Goal: Transaction & Acquisition: Purchase product/service

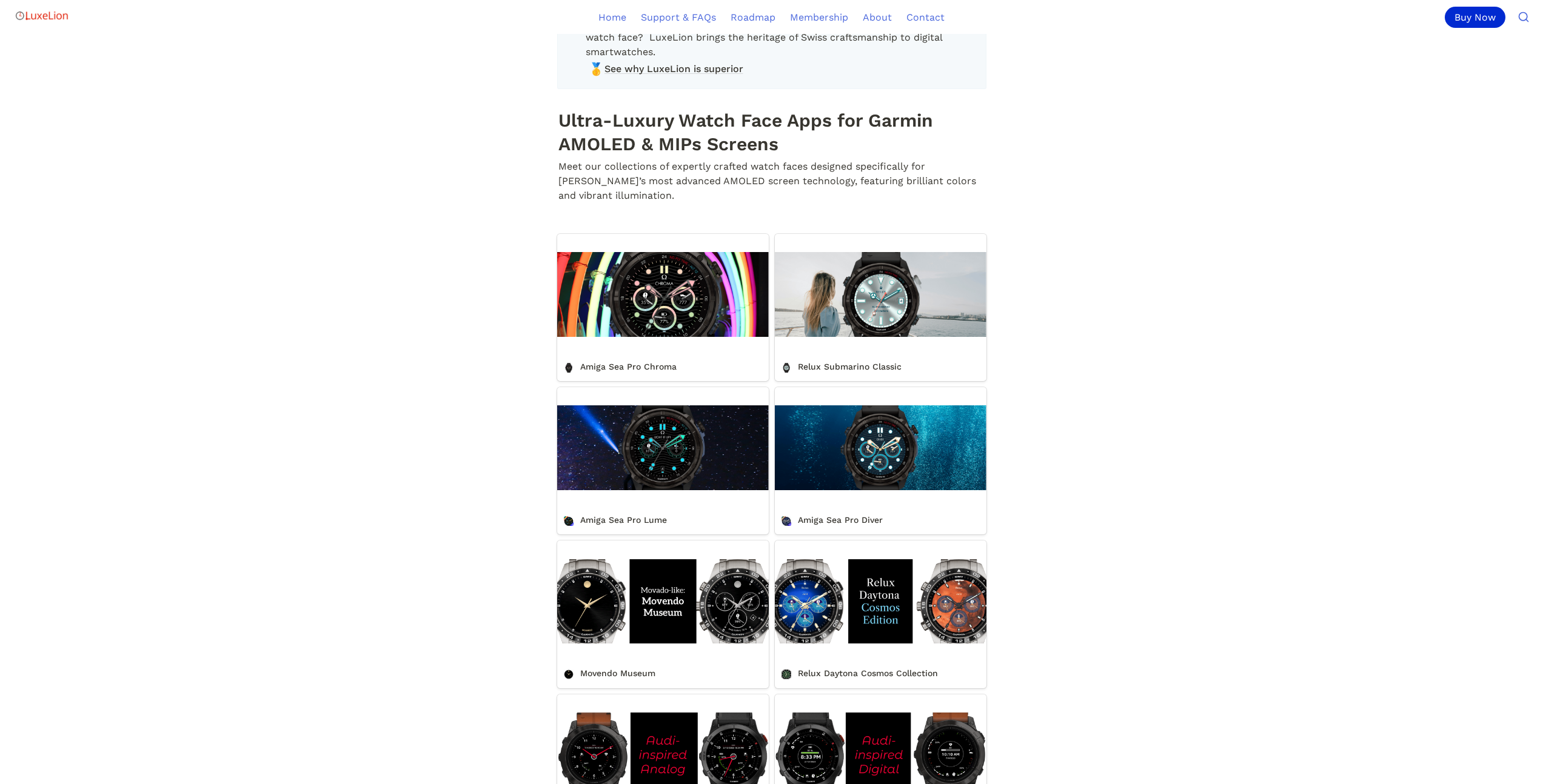
scroll to position [373, 0]
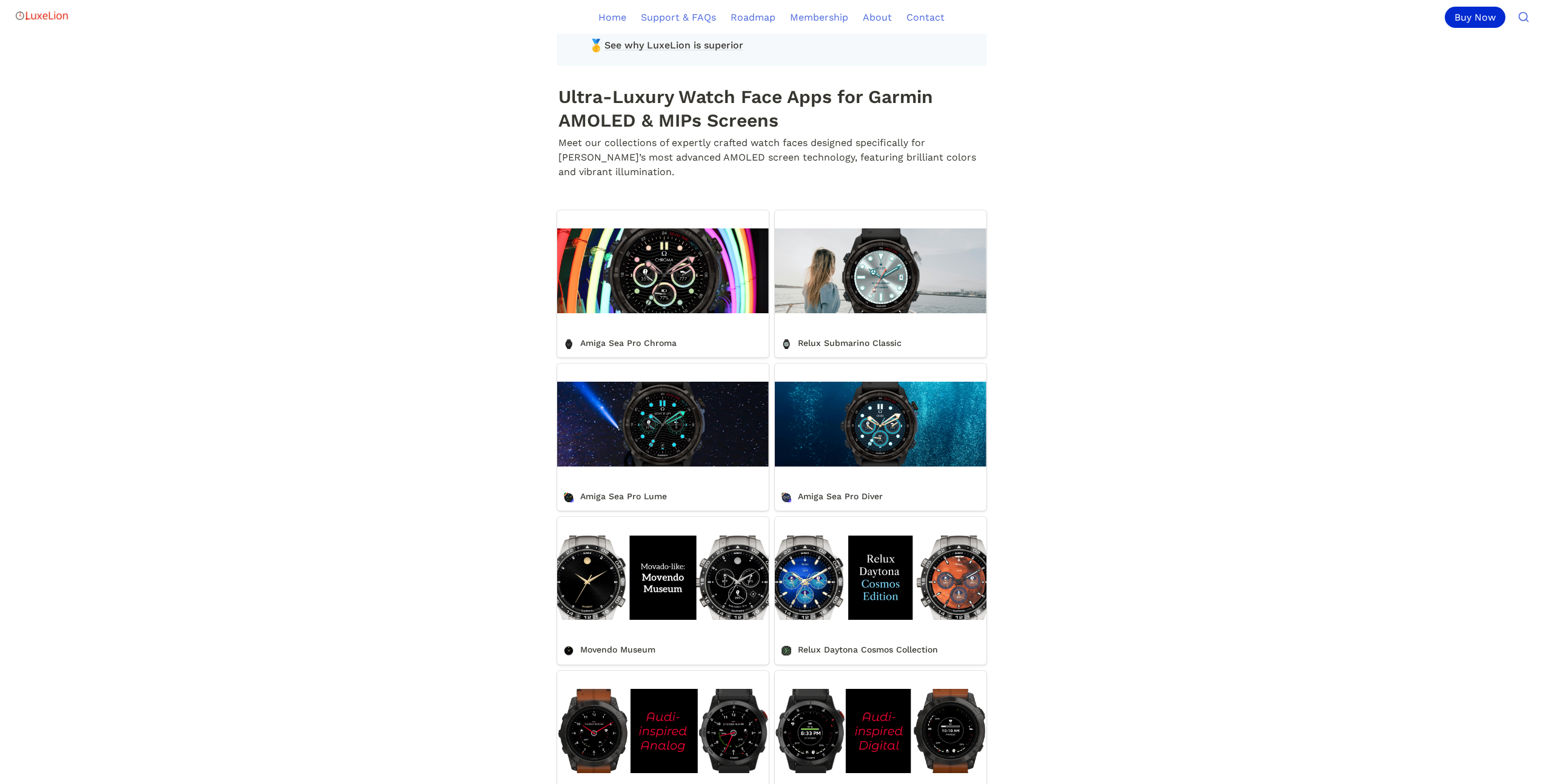
click at [876, 439] on link "Amiga Sea Pro Diver" at bounding box center [881, 438] width 212 height 148
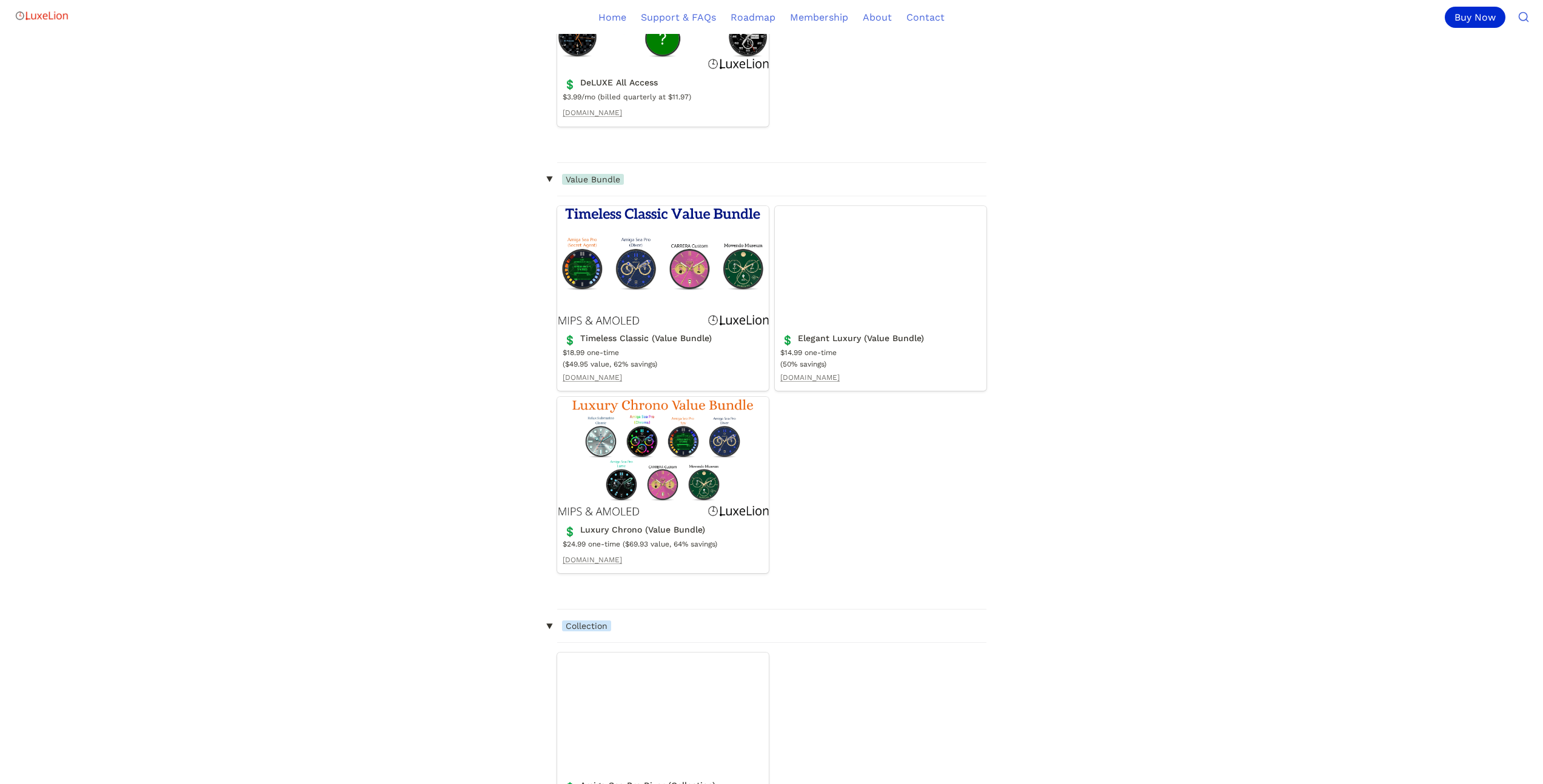
scroll to position [1745, 0]
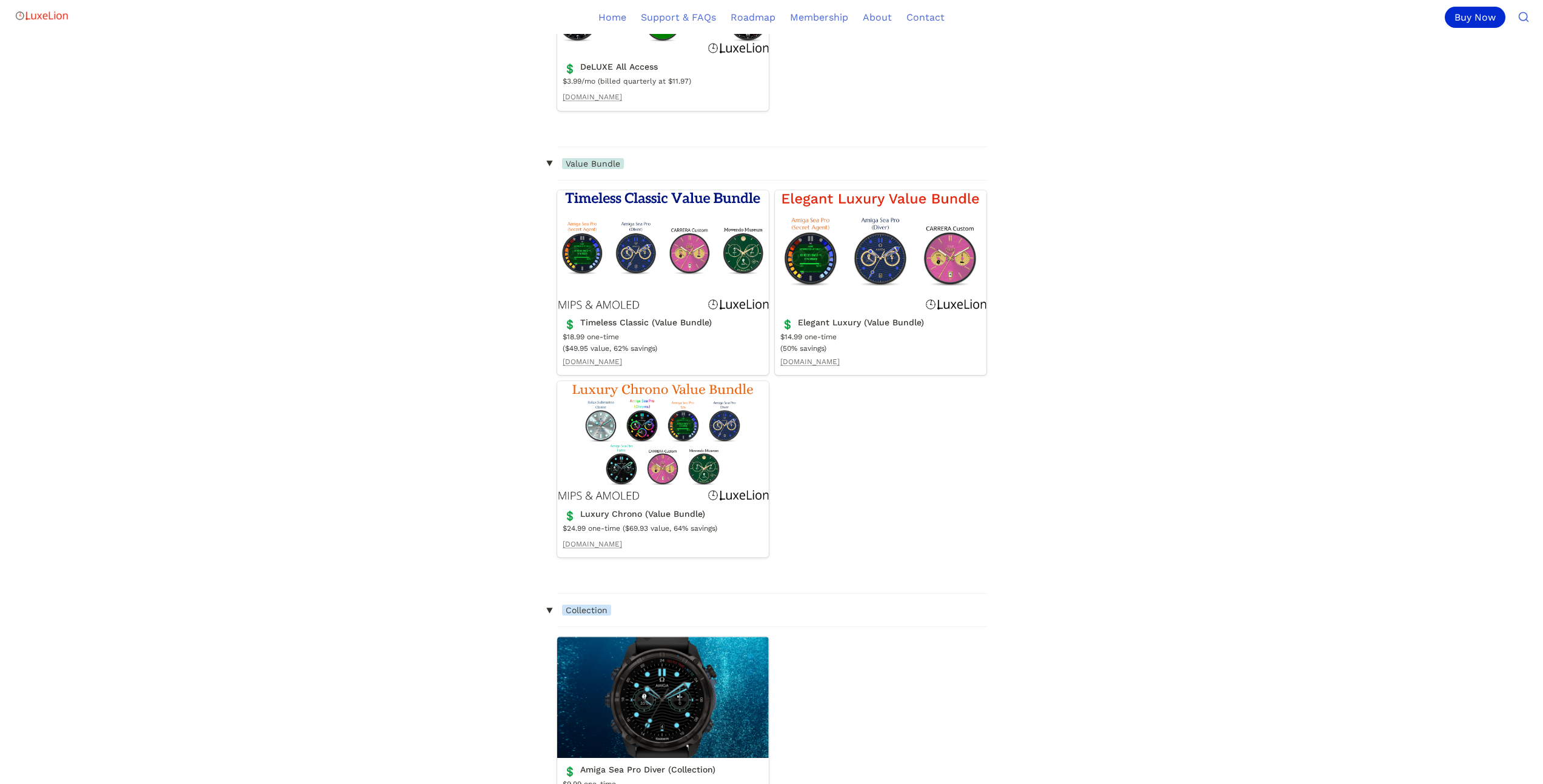
click at [742, 268] on link "Timeless Classic (Value Bundle)" at bounding box center [663, 283] width 212 height 185
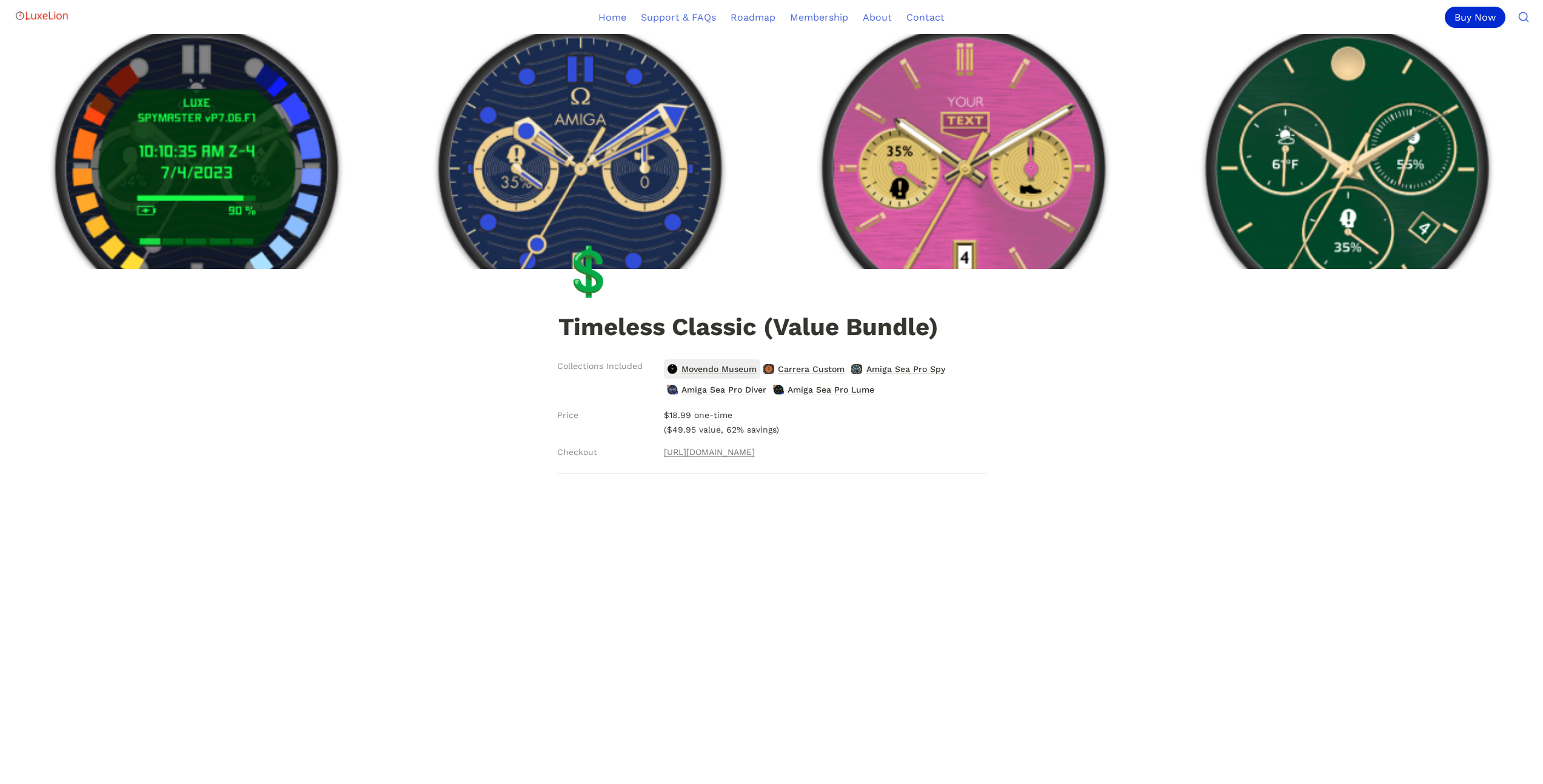
click at [718, 371] on span "Movendo Museum" at bounding box center [718, 369] width 77 height 16
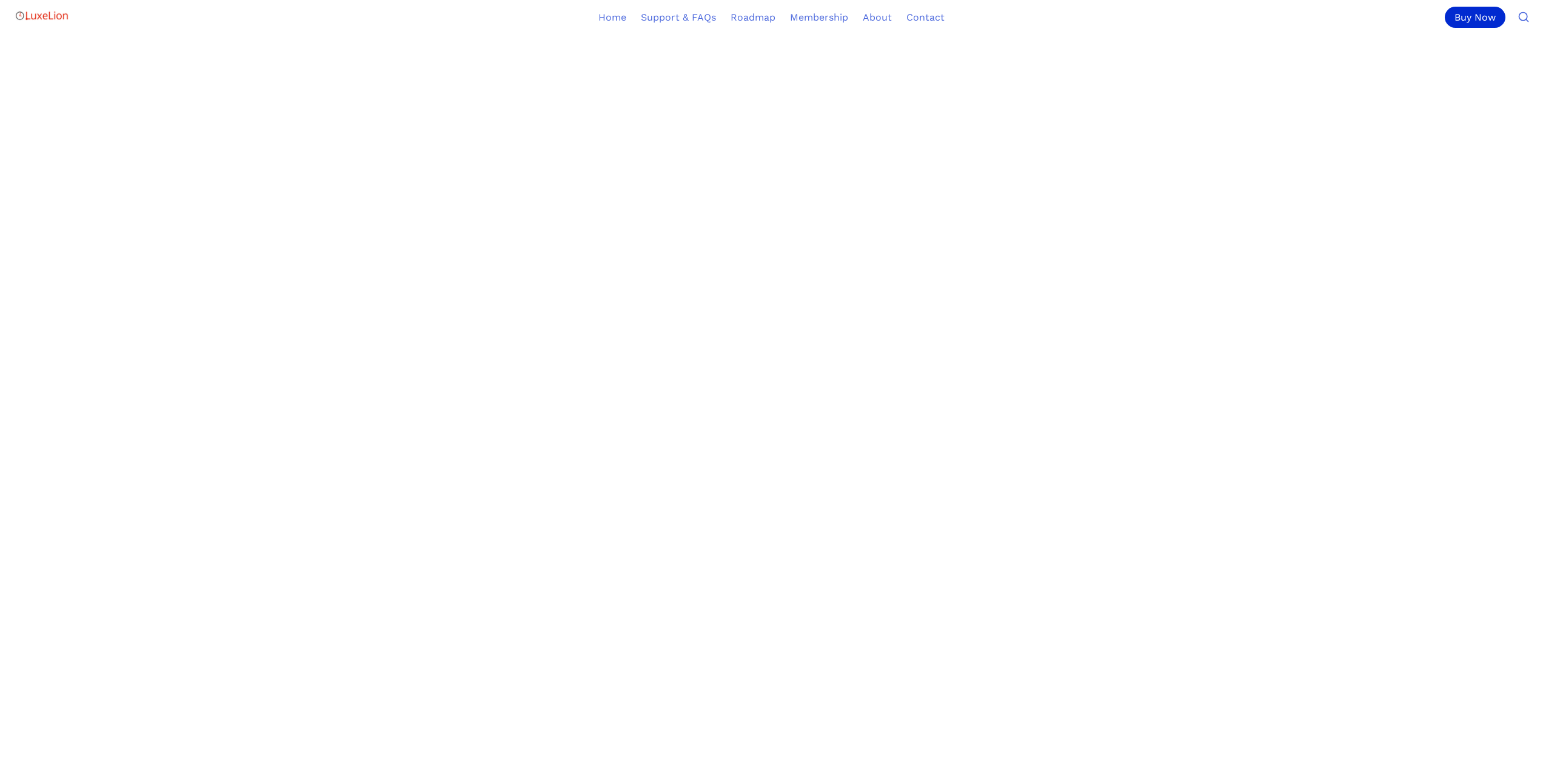
scroll to position [942, 0]
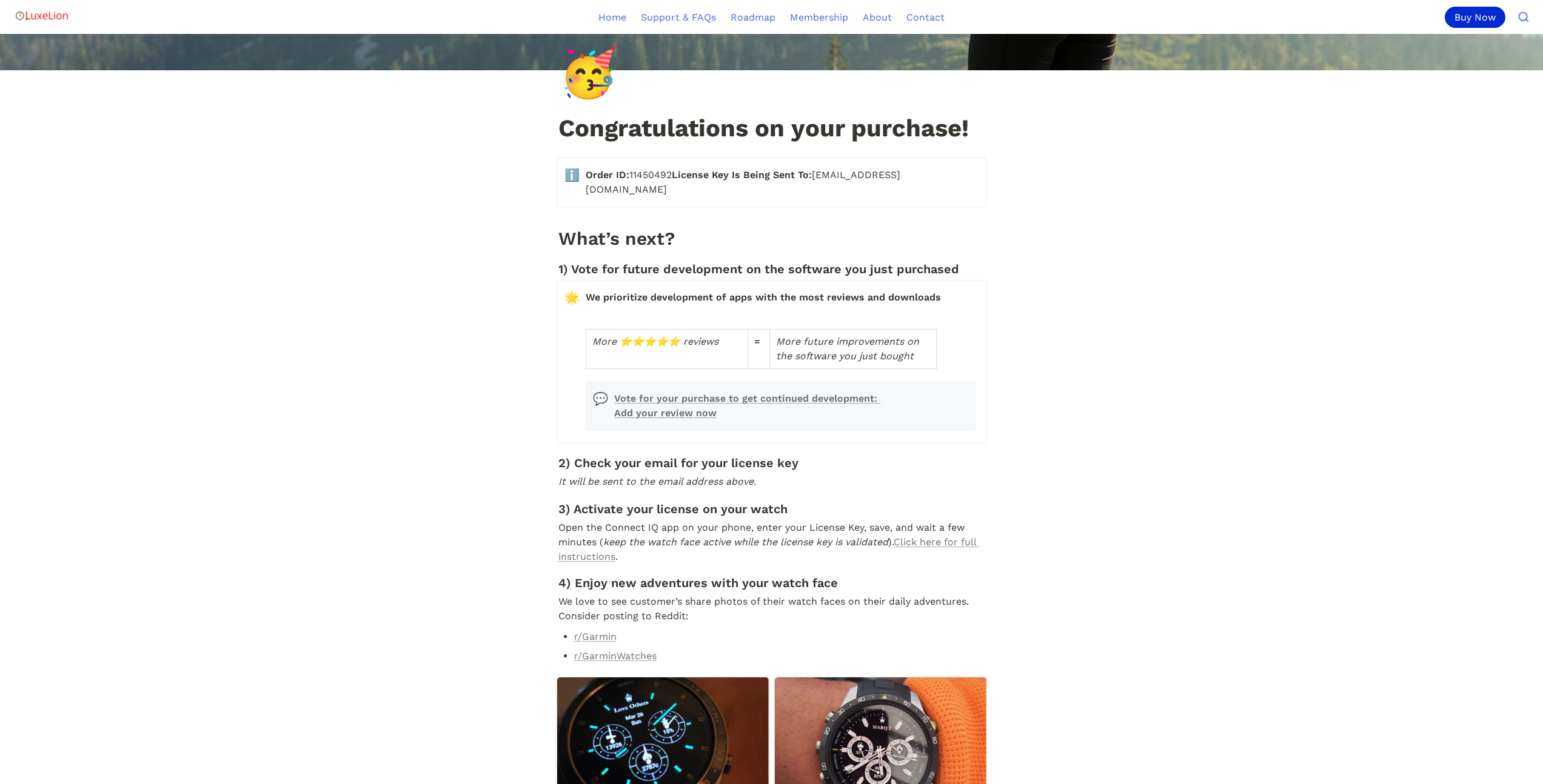
scroll to position [61, 0]
